Goal: Task Accomplishment & Management: Manage account settings

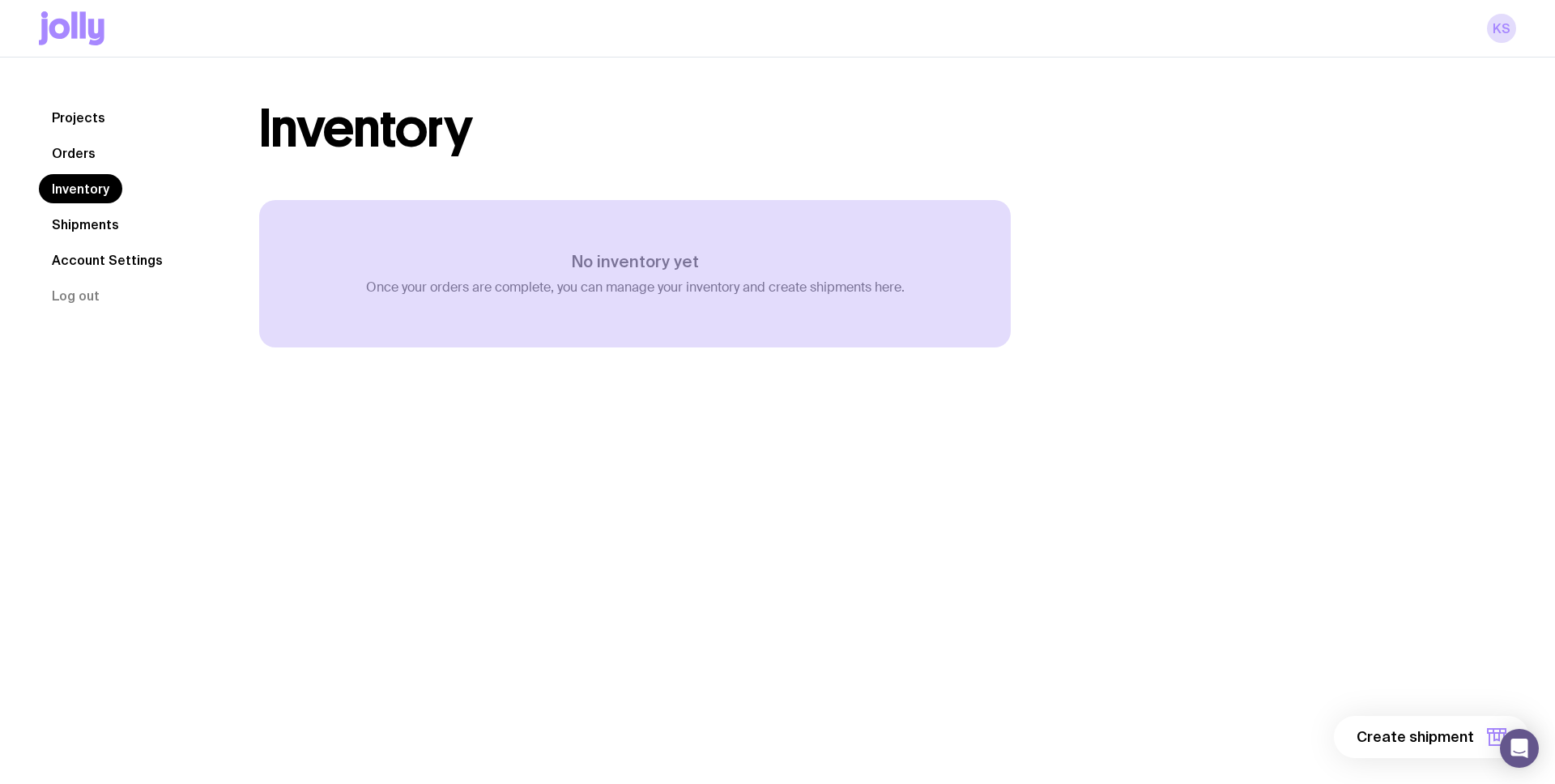
click at [99, 225] on link "Shipments" at bounding box center [86, 223] width 93 height 29
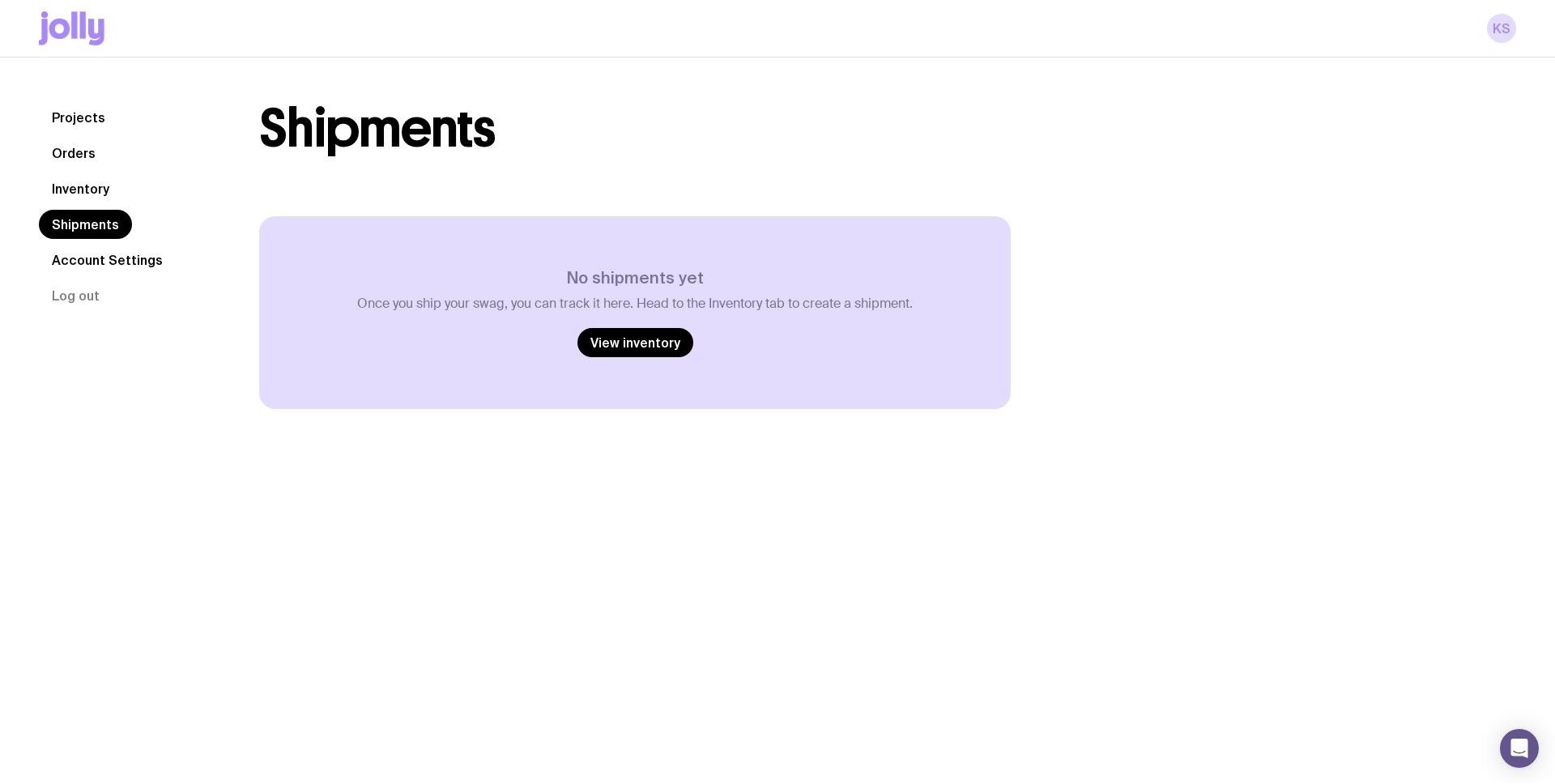
scroll to position [16, 0]
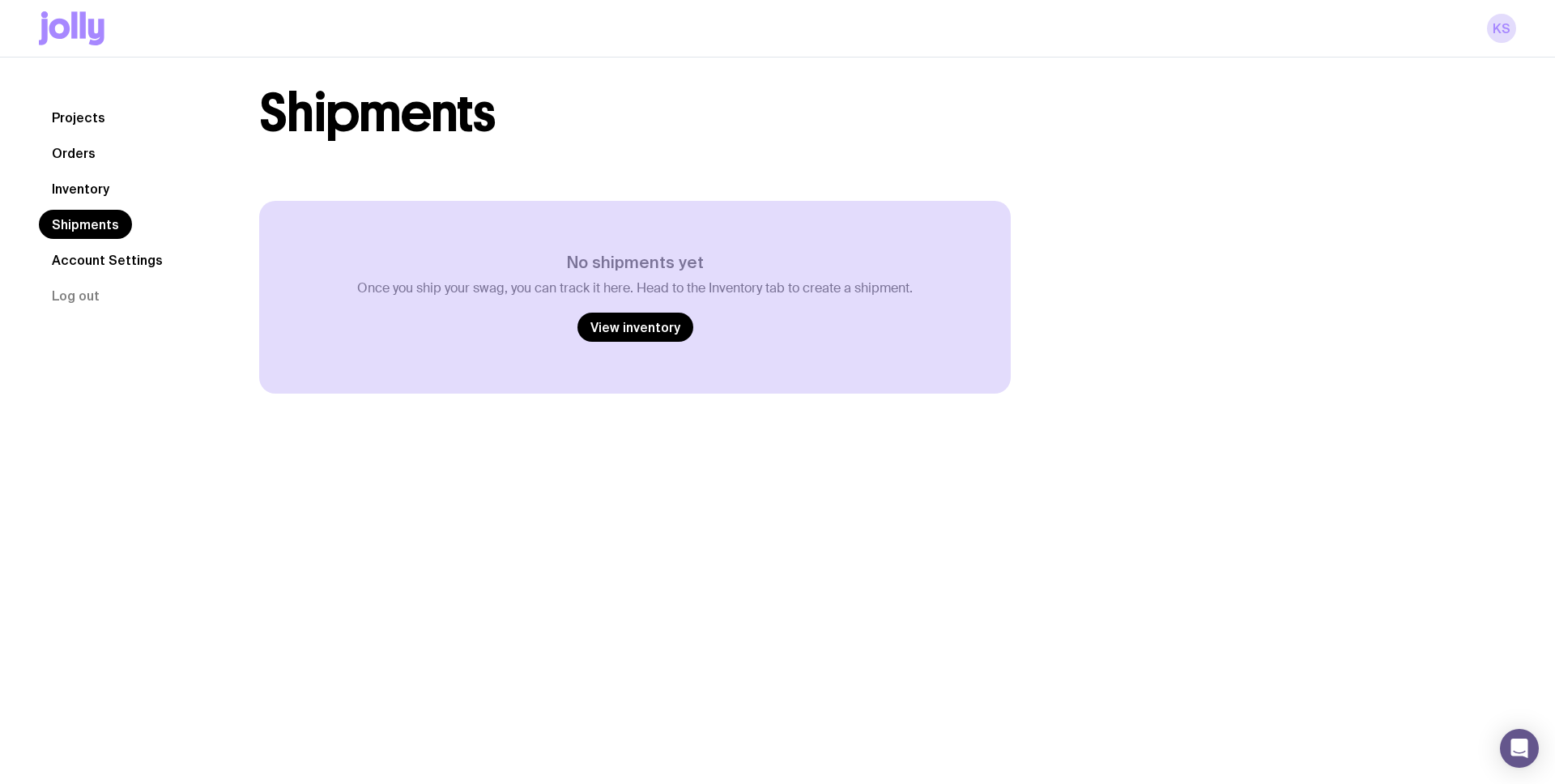
click at [85, 34] on icon at bounding box center [83, 24] width 6 height 27
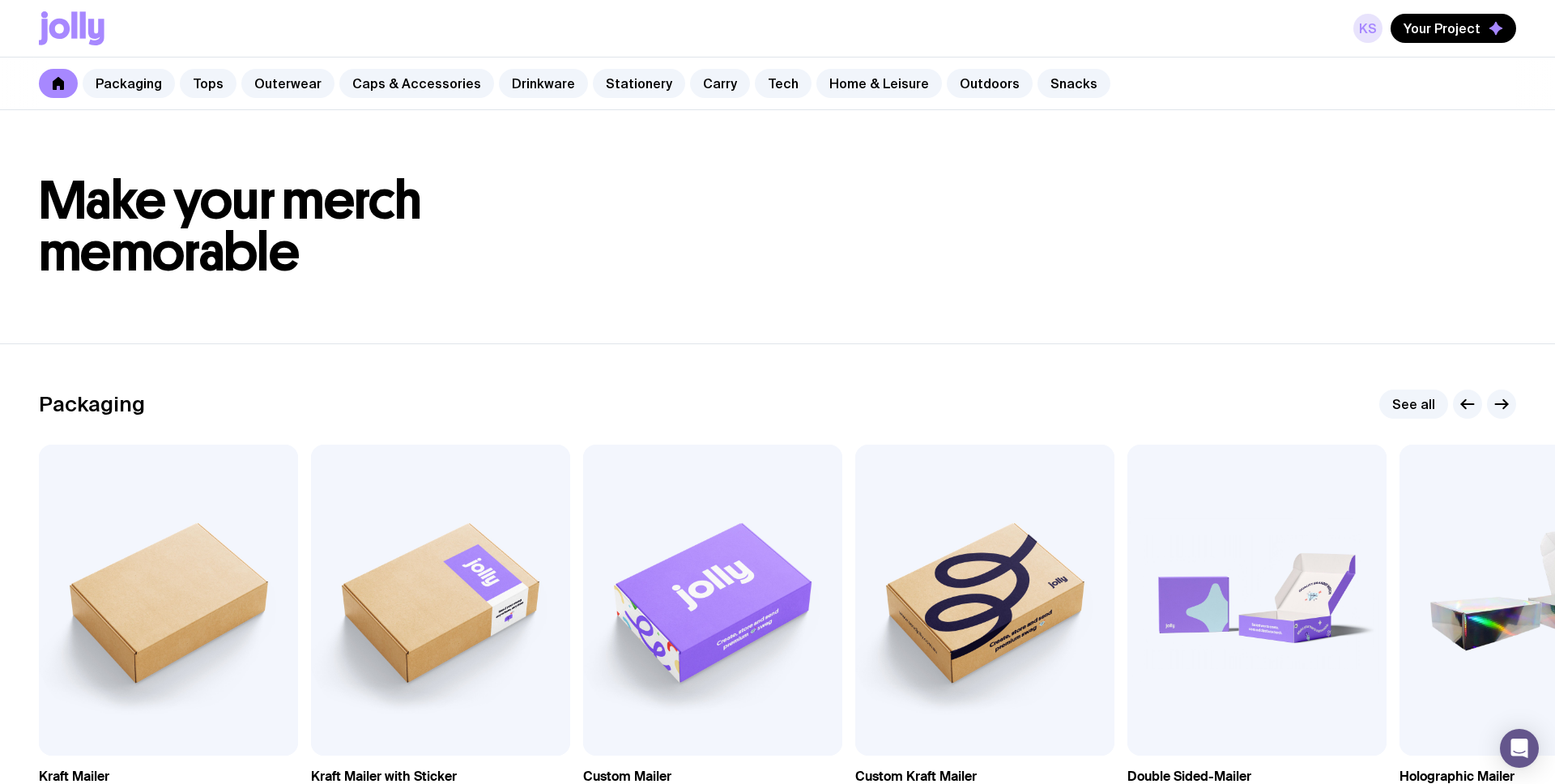
click at [1368, 35] on link "KS" at bounding box center [1368, 28] width 29 height 29
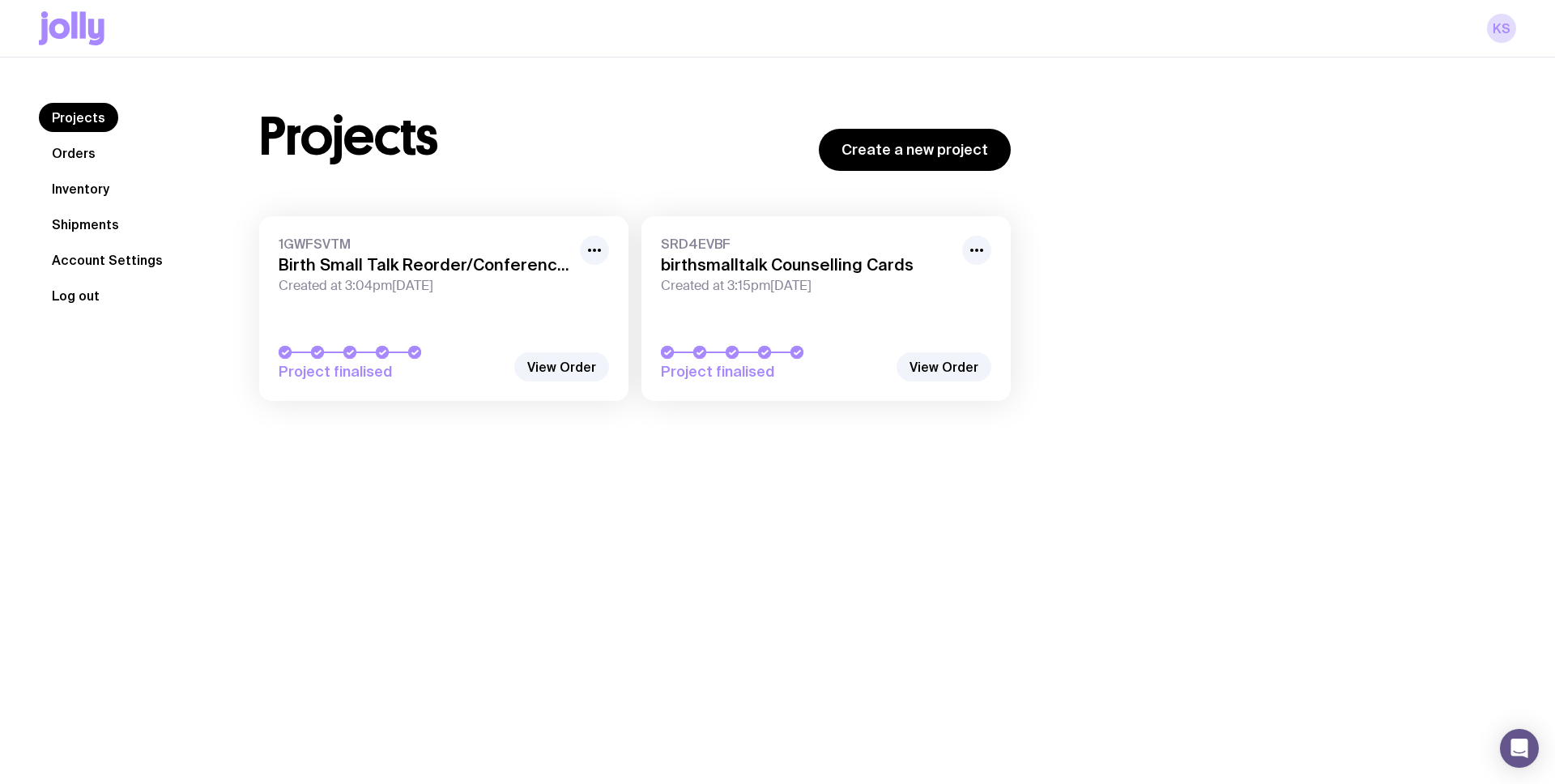
click at [76, 297] on button "Log out" at bounding box center [75, 295] width 74 height 29
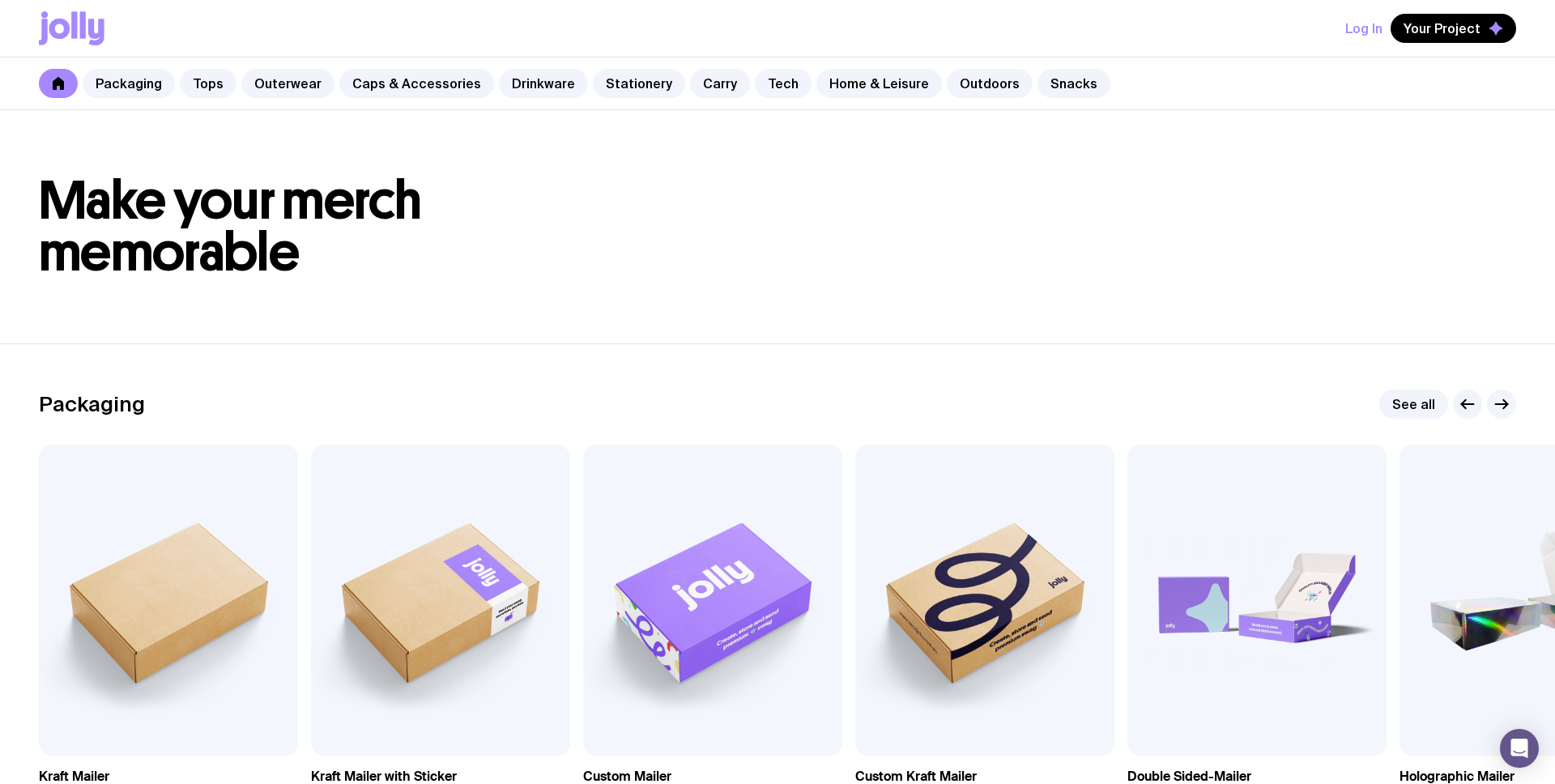
click at [1362, 28] on button "Log In" at bounding box center [1364, 28] width 37 height 29
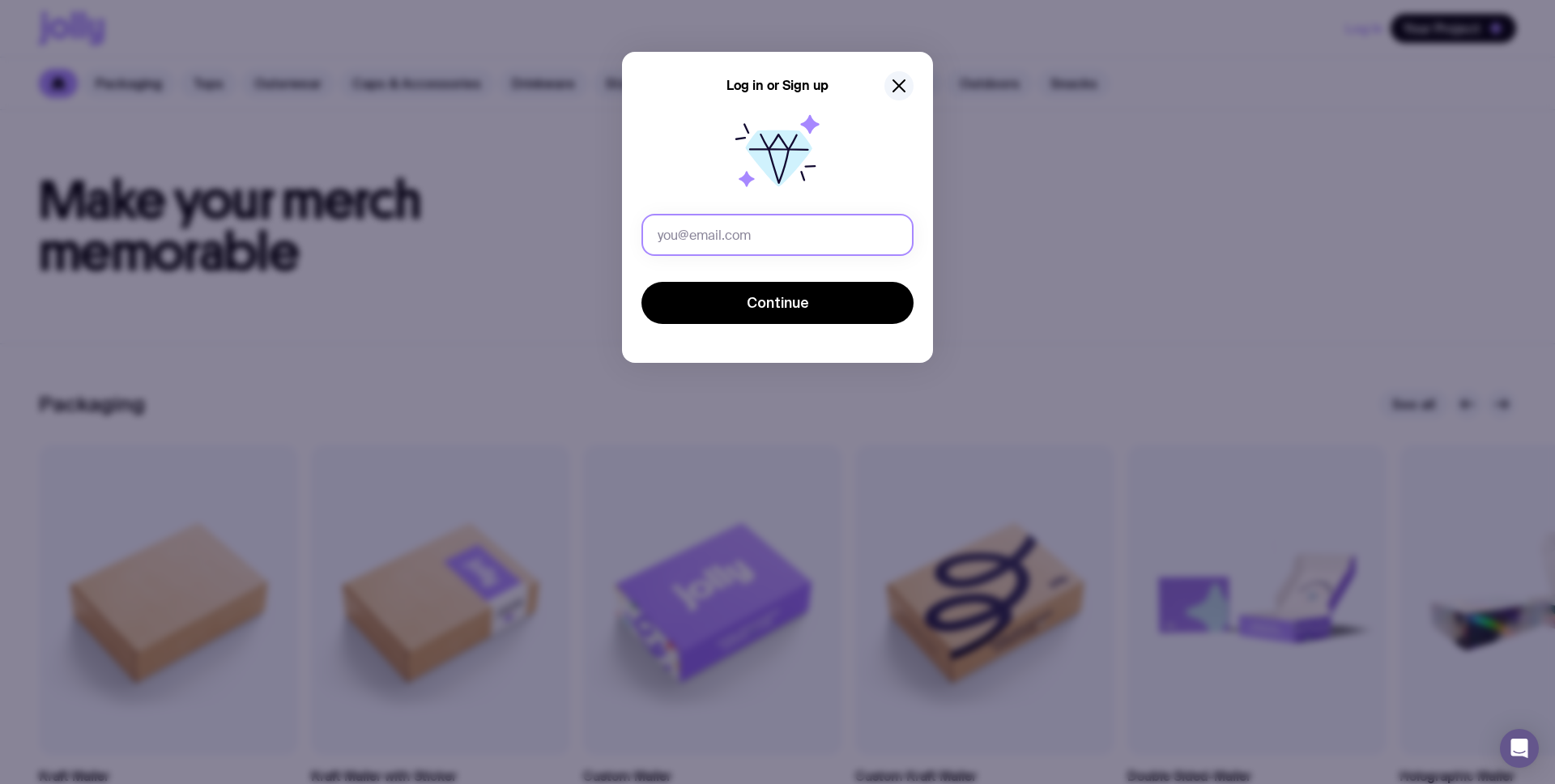
type input "[EMAIL_ADDRESS][DOMAIN_NAME]"
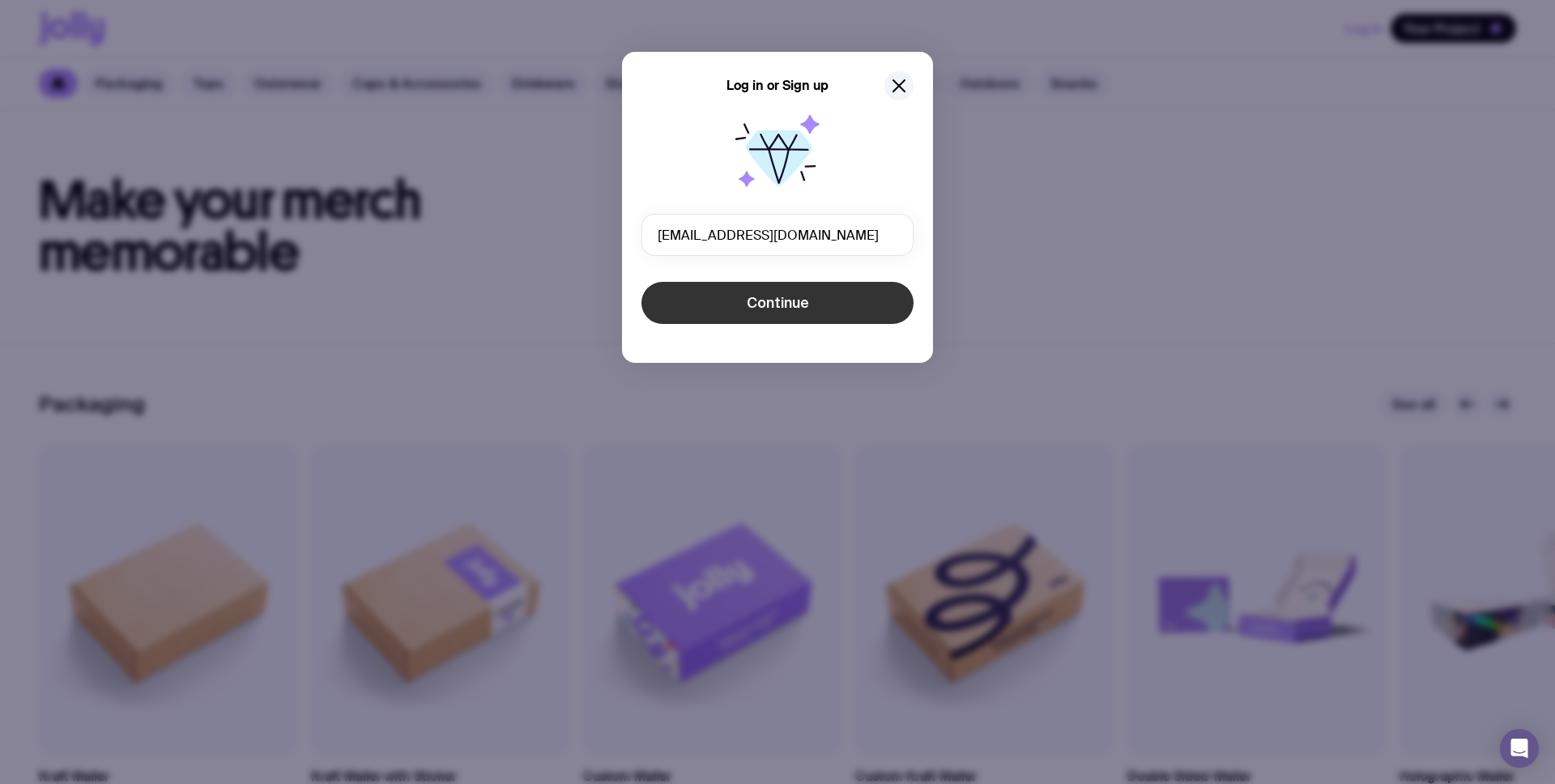
click at [797, 306] on span "Continue" at bounding box center [778, 303] width 62 height 20
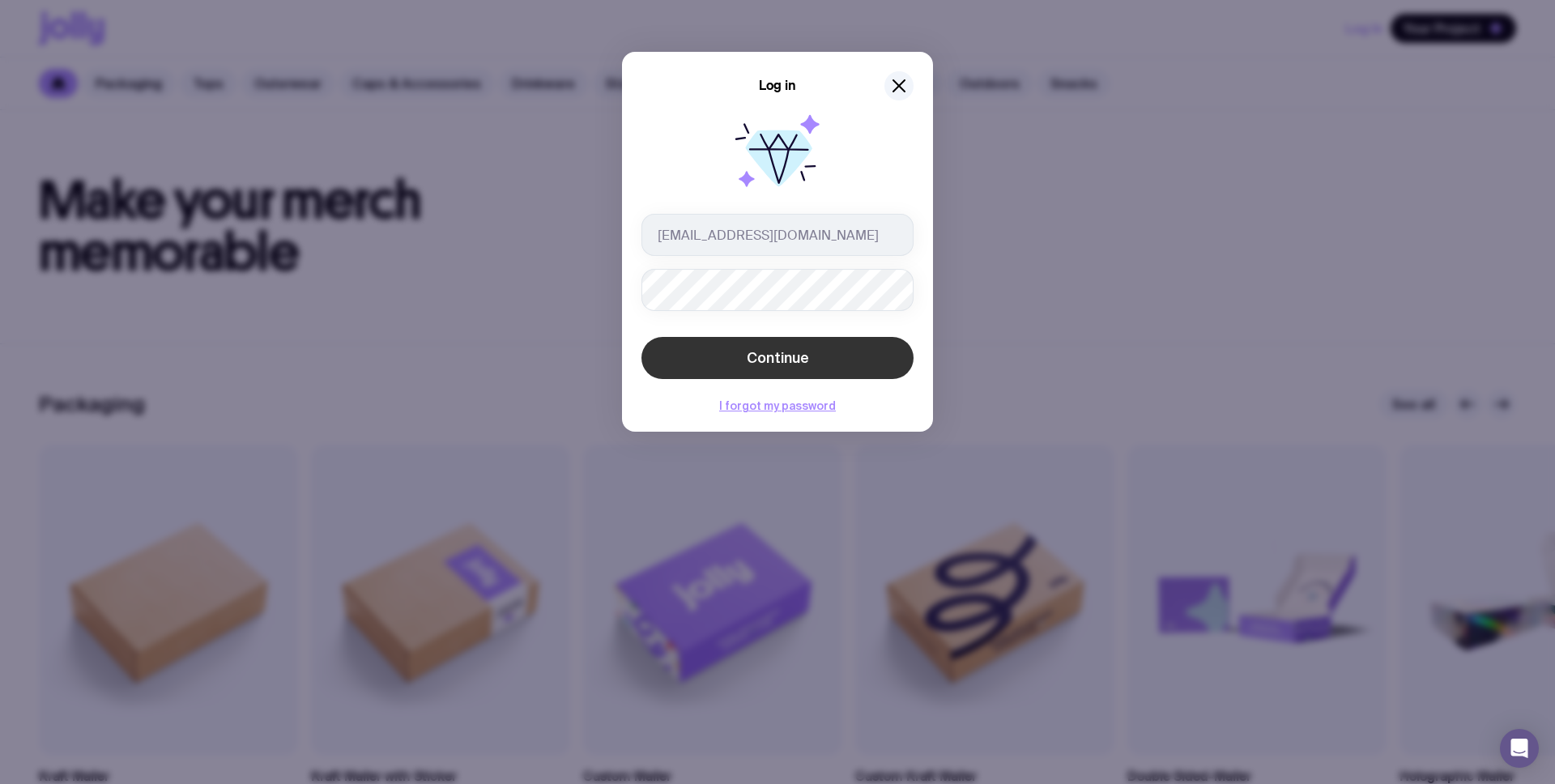
click at [789, 366] on span "Continue" at bounding box center [778, 358] width 62 height 20
